Goal: Information Seeking & Learning: Learn about a topic

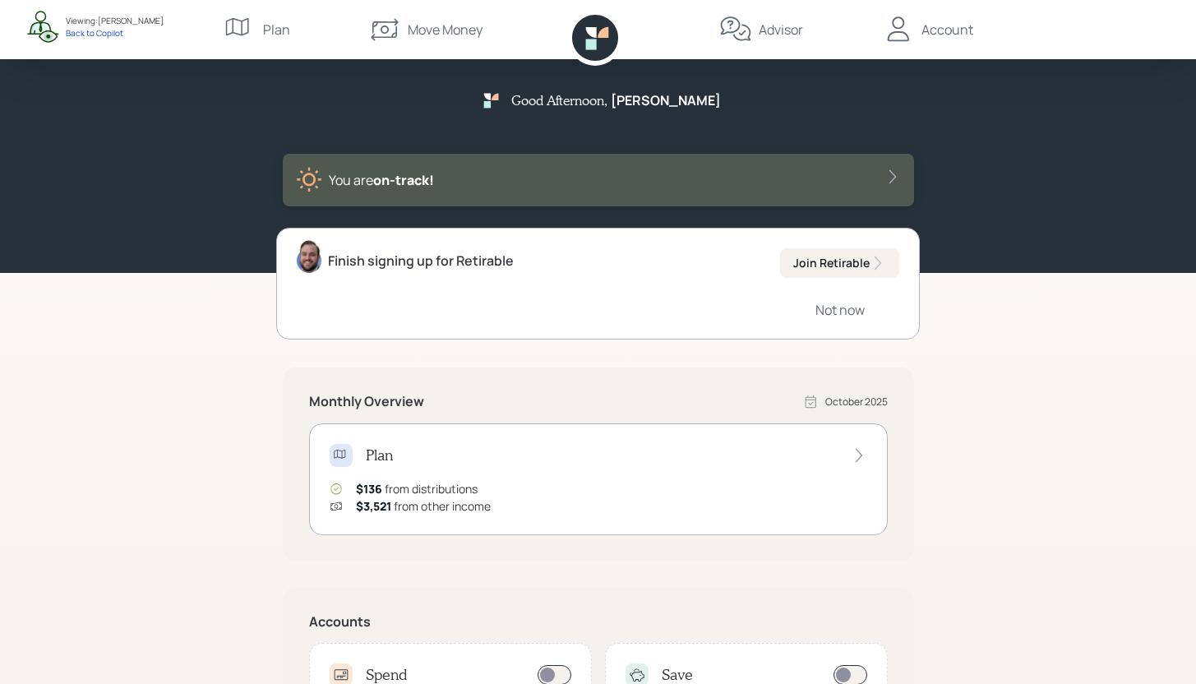
click at [265, 32] on div "Plan" at bounding box center [276, 30] width 27 height 20
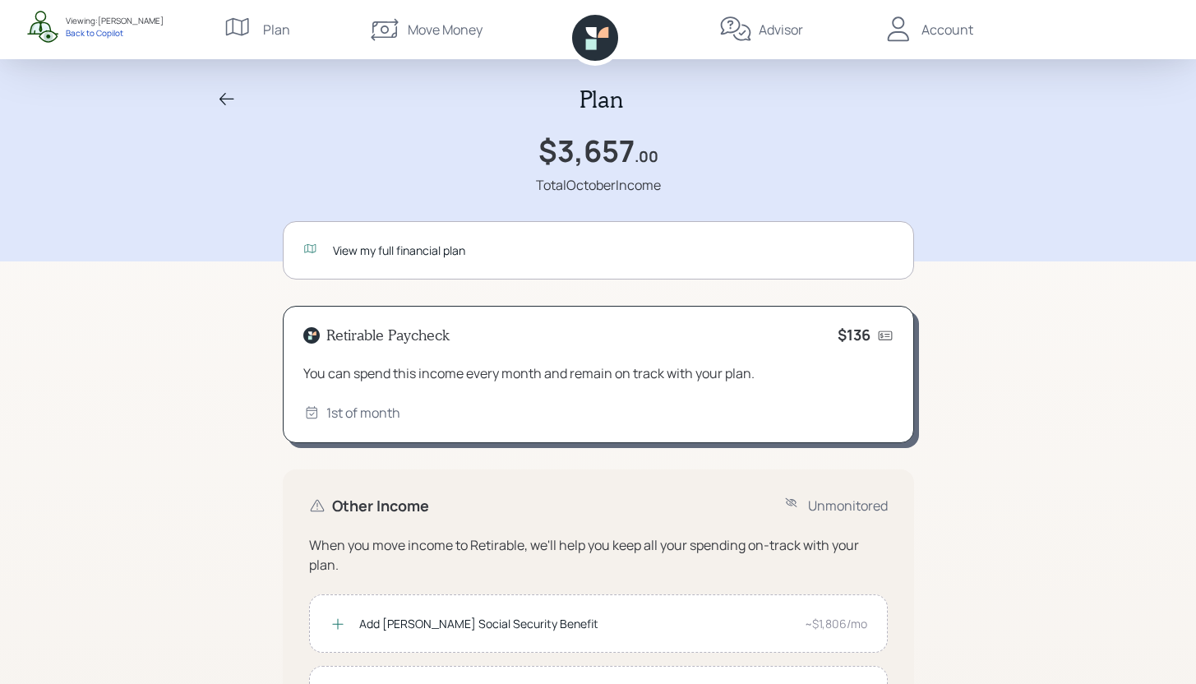
click at [574, 254] on div "View my full financial plan" at bounding box center [613, 250] width 561 height 17
